Goal: Check status: Check status

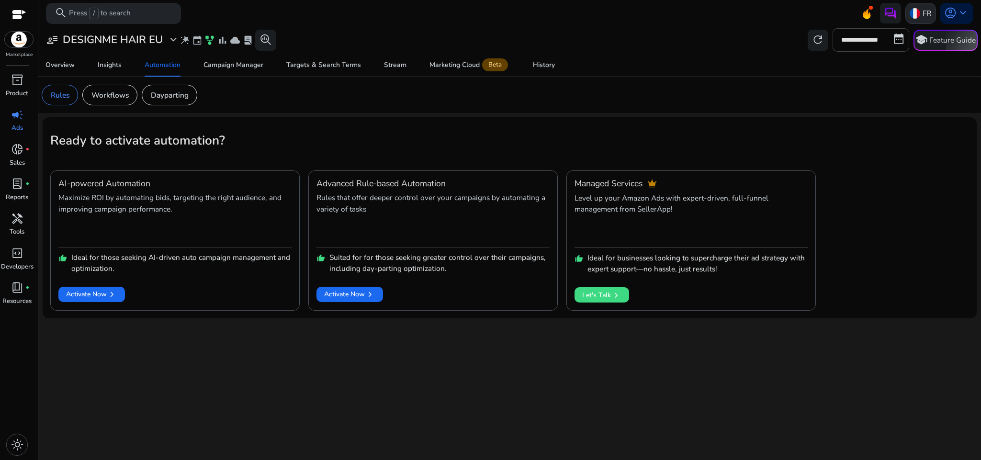
click at [918, 13] on img at bounding box center [915, 13] width 11 height 11
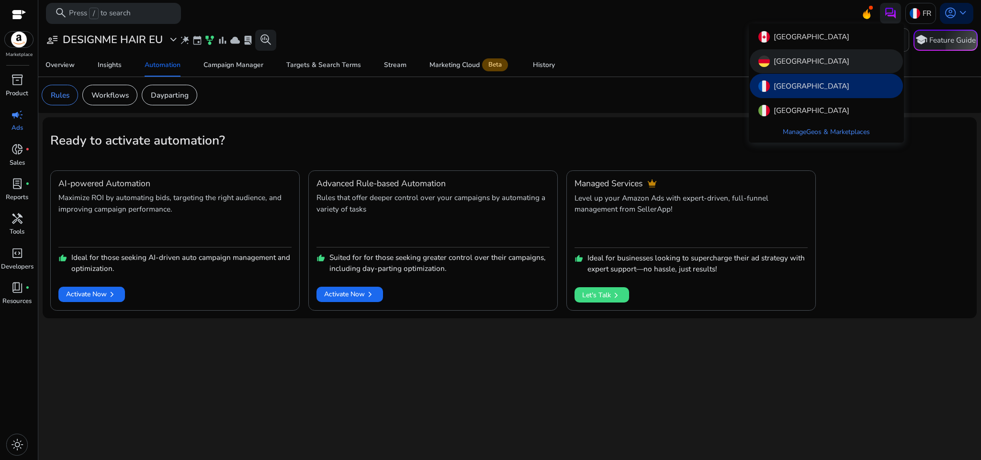
click at [839, 62] on div "[GEOGRAPHIC_DATA]" at bounding box center [826, 61] width 153 height 24
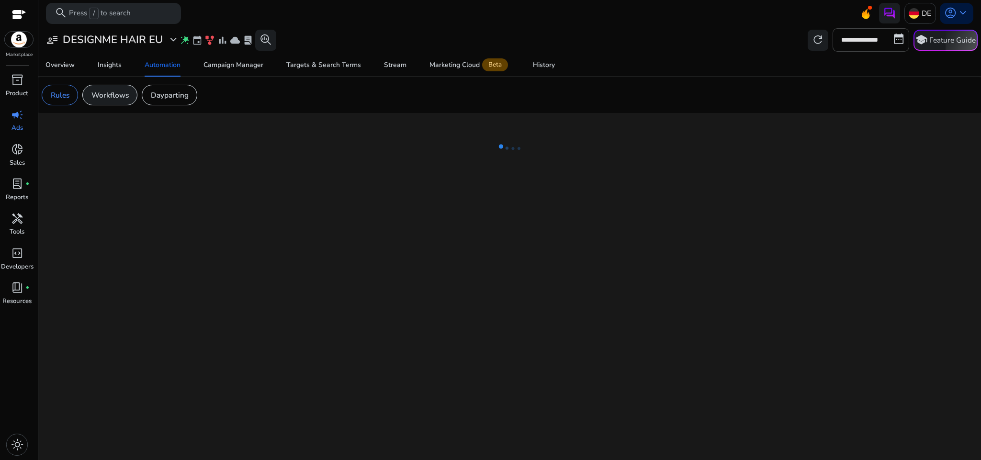
click at [127, 95] on p "Workflows" at bounding box center [109, 95] width 37 height 11
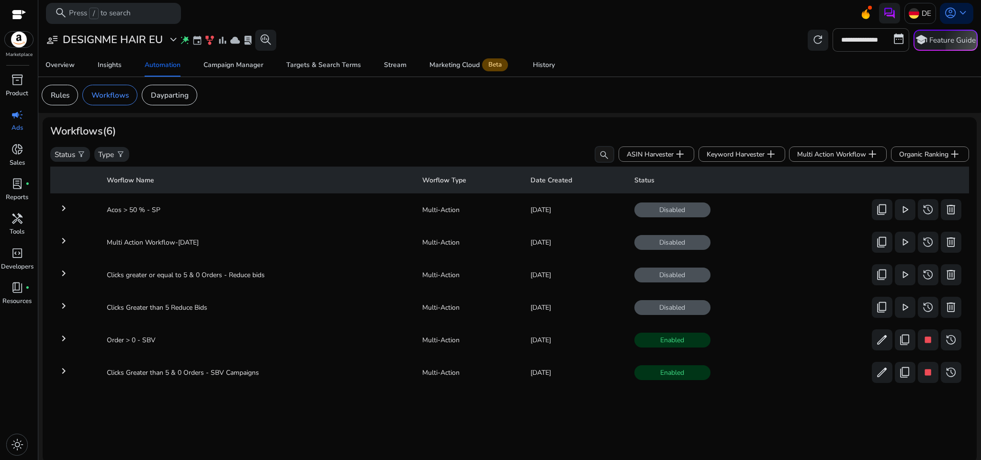
click at [67, 207] on mat-icon "keyboard_arrow_right" at bounding box center [63, 208] width 11 height 11
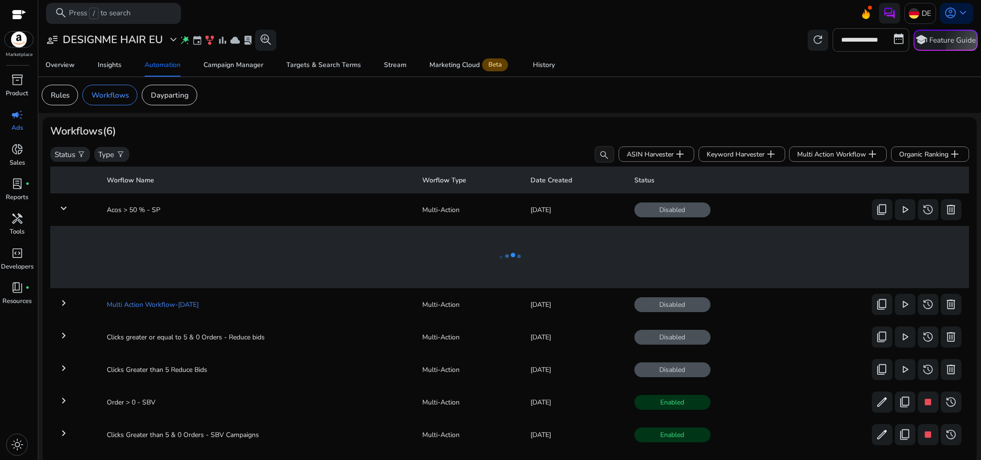
scroll to position [3, 0]
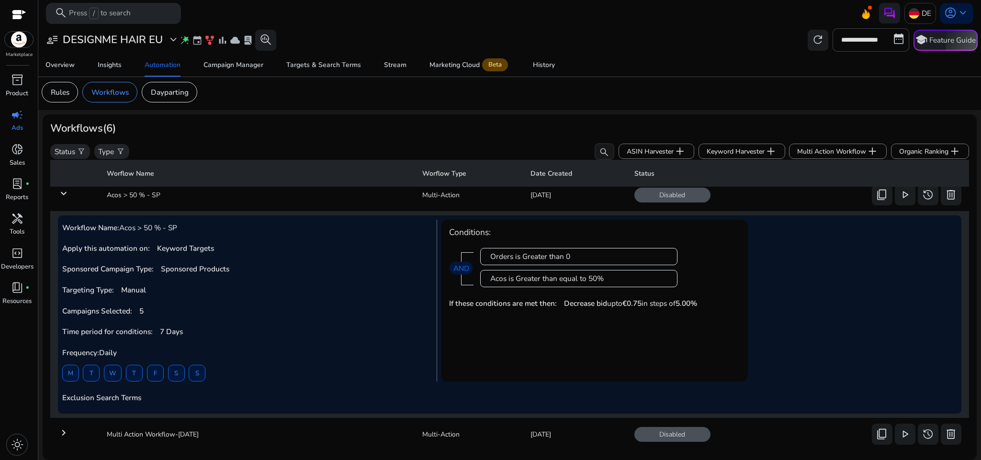
click at [67, 190] on mat-icon "keyboard_arrow_down" at bounding box center [63, 193] width 11 height 11
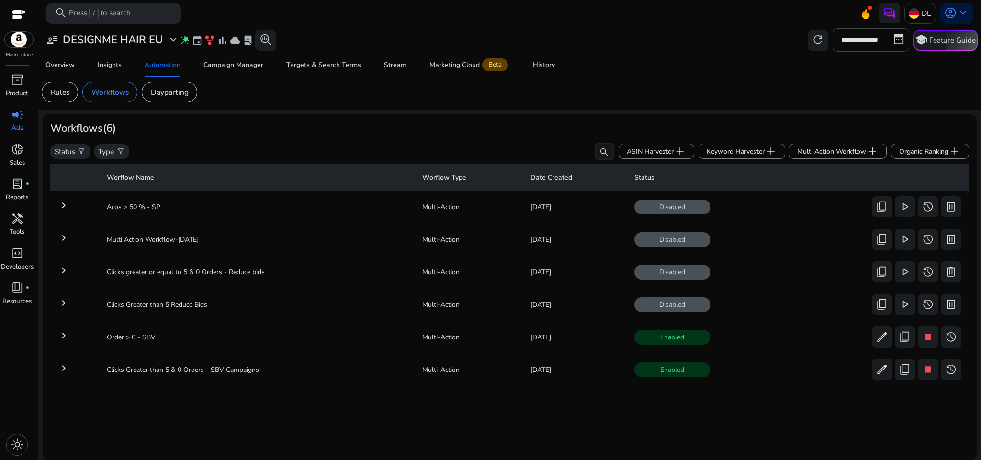
scroll to position [0, 0]
click at [813, 42] on span "refresh" at bounding box center [818, 40] width 12 height 12
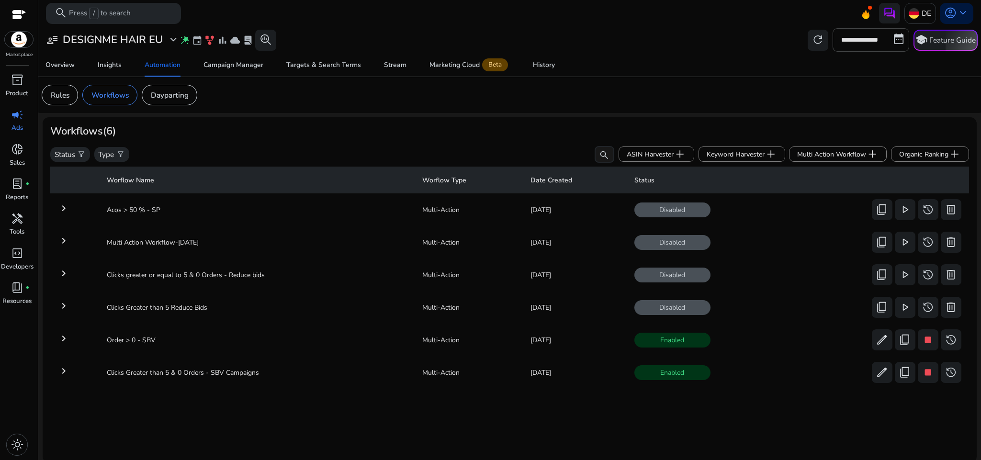
click at [64, 207] on mat-icon "keyboard_arrow_right" at bounding box center [63, 208] width 11 height 11
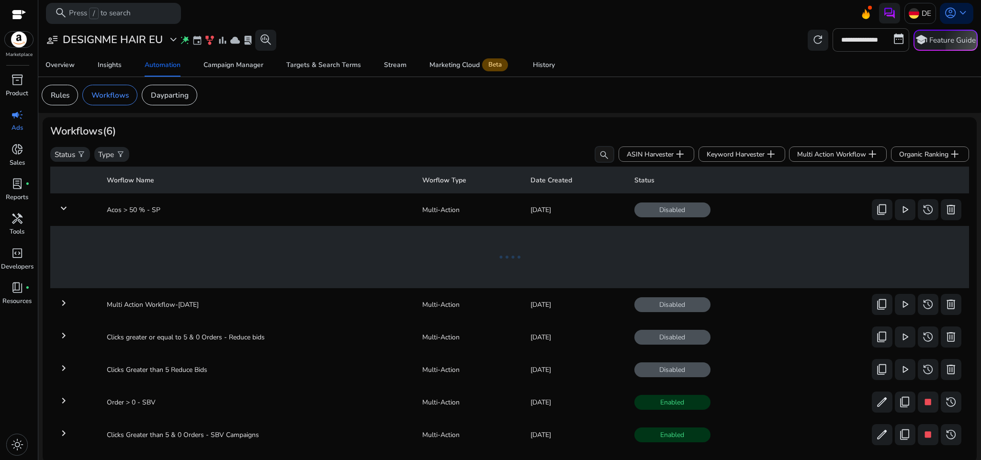
scroll to position [3, 0]
